Goal: Task Accomplishment & Management: Complete application form

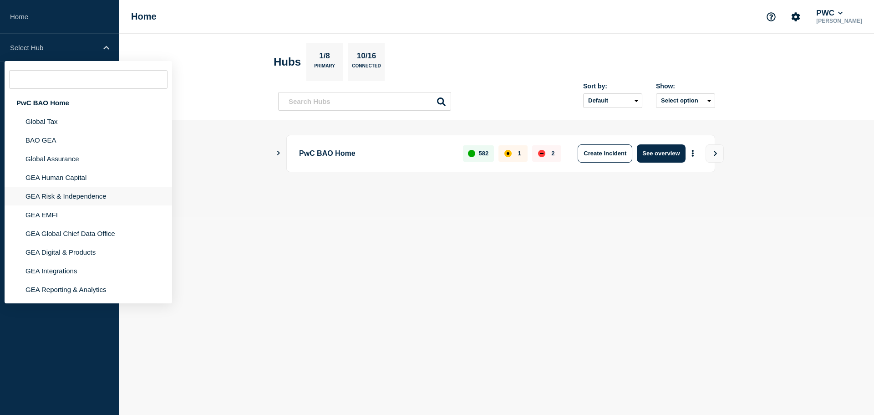
click at [86, 205] on li "GEA Risk & Independence" at bounding box center [89, 214] width 168 height 19
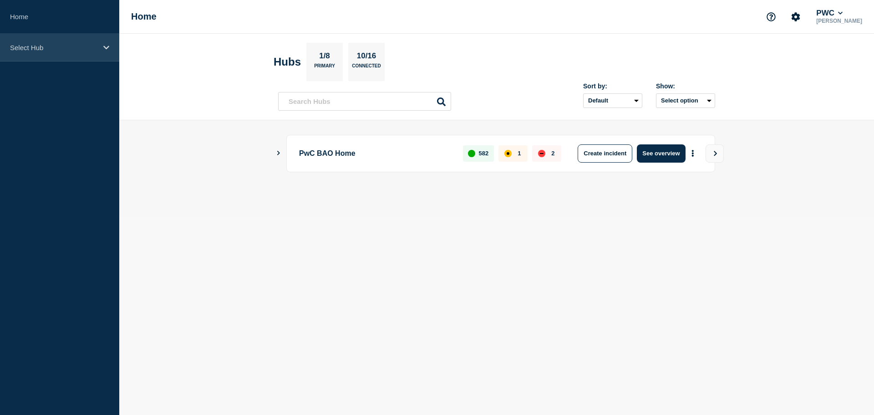
click at [97, 51] on div "Select Hub" at bounding box center [59, 48] width 119 height 28
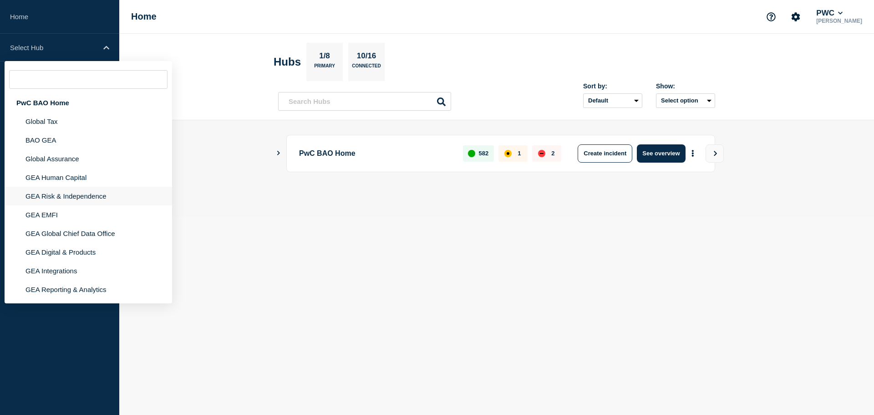
click at [64, 205] on li "GEA Risk & Independence" at bounding box center [89, 214] width 168 height 19
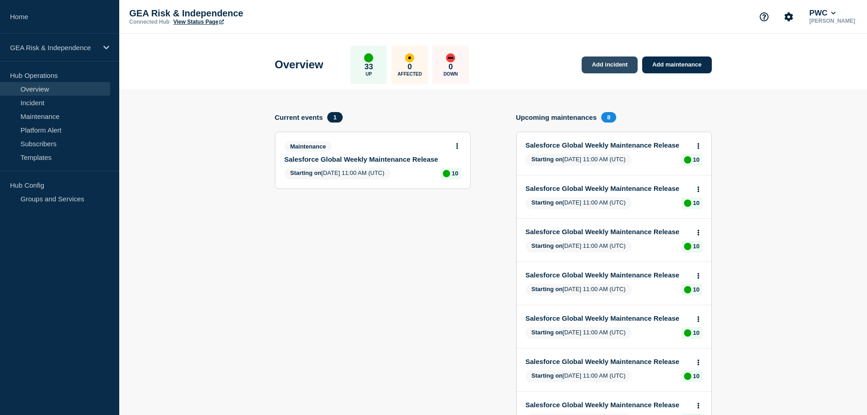
click at [604, 68] on link "Add incident" at bounding box center [610, 64] width 56 height 17
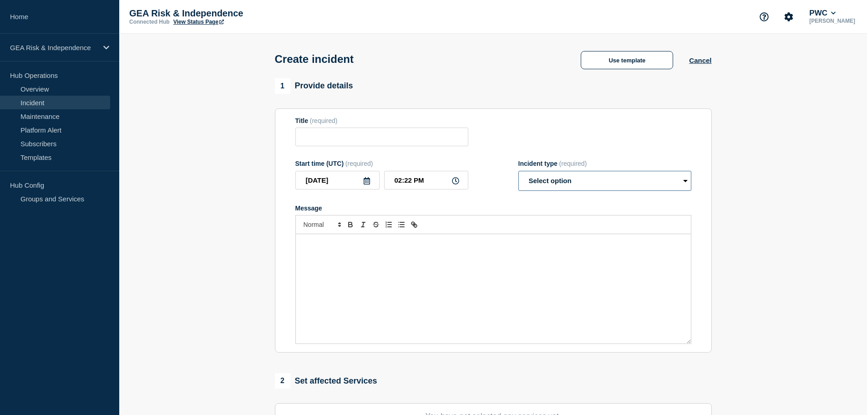
click at [594, 178] on select "Select option Investigating Identified Monitoring" at bounding box center [604, 181] width 173 height 20
select select "investigating"
click at [518, 173] on select "Select option Investigating Identified Monitoring" at bounding box center [604, 181] width 173 height 20
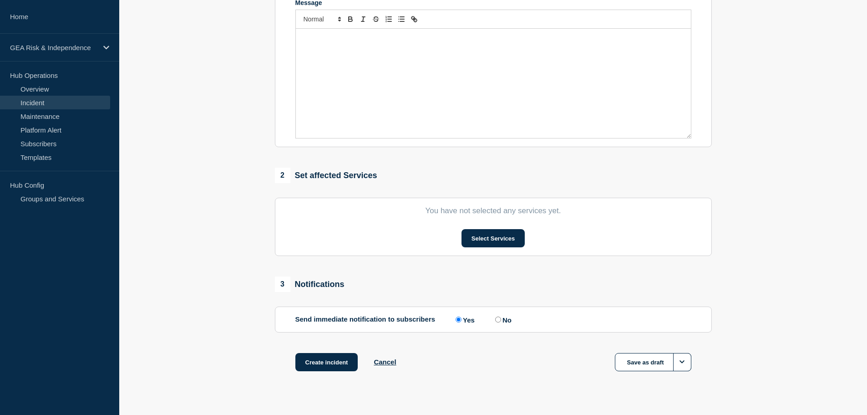
scroll to position [223, 0]
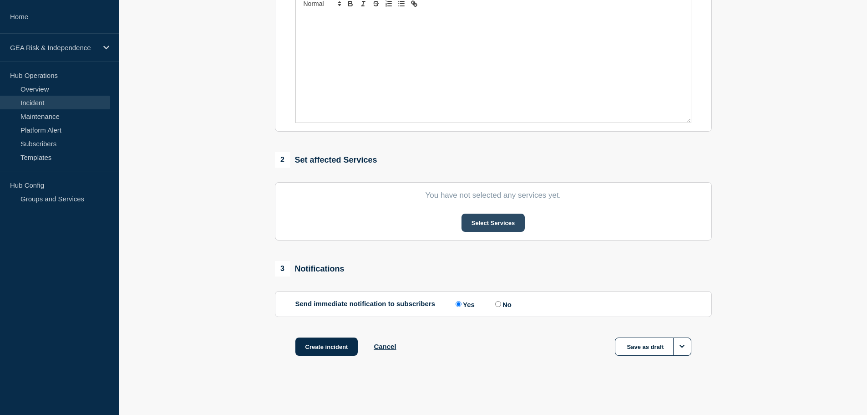
click at [485, 222] on button "Select Services" at bounding box center [493, 222] width 63 height 18
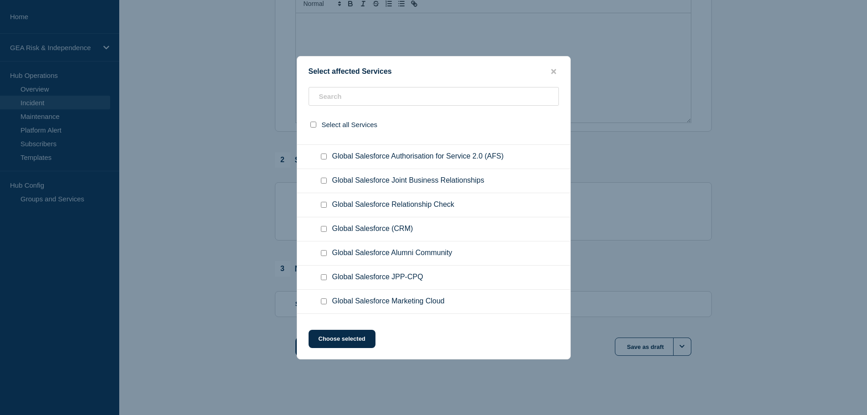
scroll to position [663, 0]
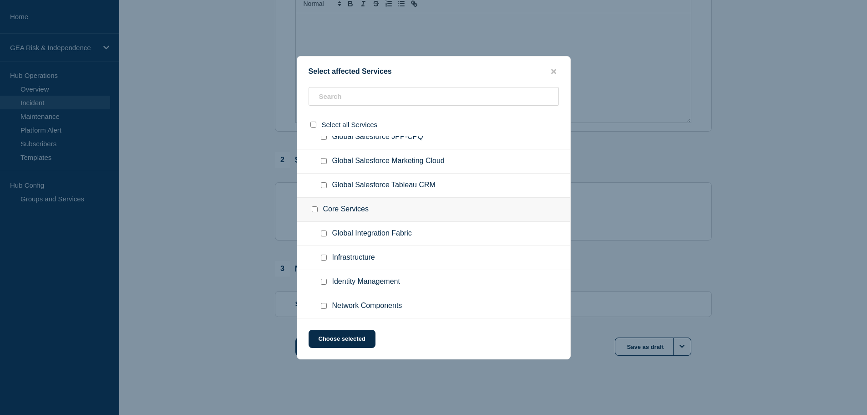
click at [556, 73] on button "close button" at bounding box center [554, 71] width 10 height 9
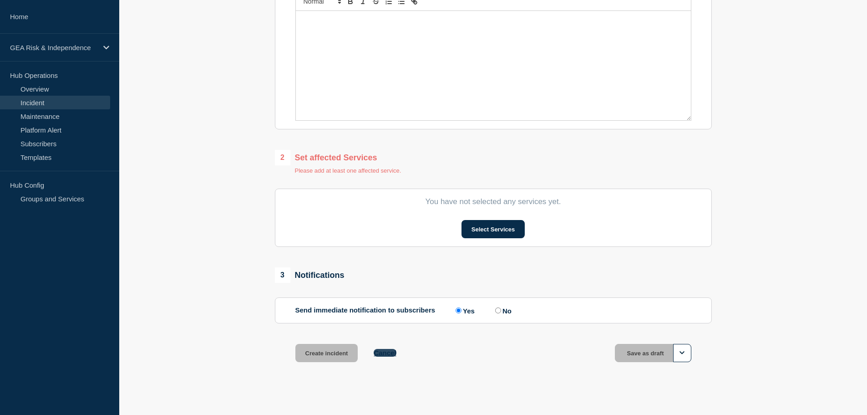
click at [388, 352] on button "Cancel" at bounding box center [385, 353] width 22 height 8
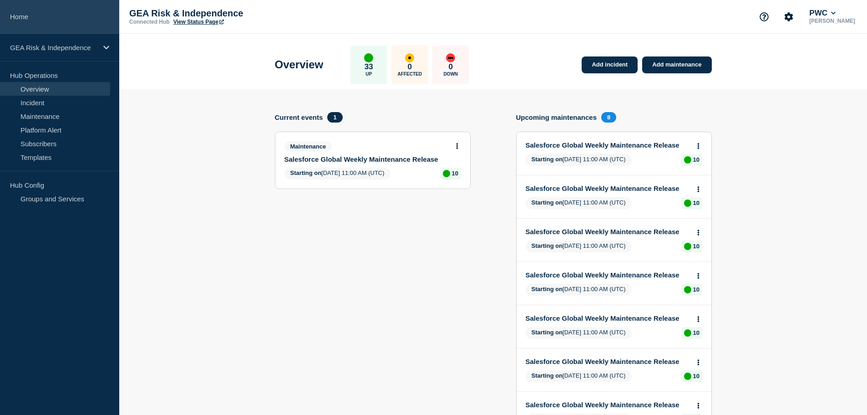
click at [19, 18] on link "Home" at bounding box center [59, 17] width 119 height 34
